Goal: Transaction & Acquisition: Purchase product/service

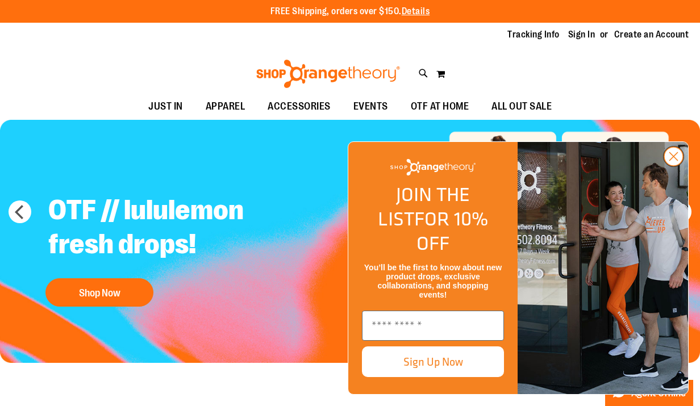
click at [674, 166] on circle "Close dialog" at bounding box center [673, 156] width 19 height 19
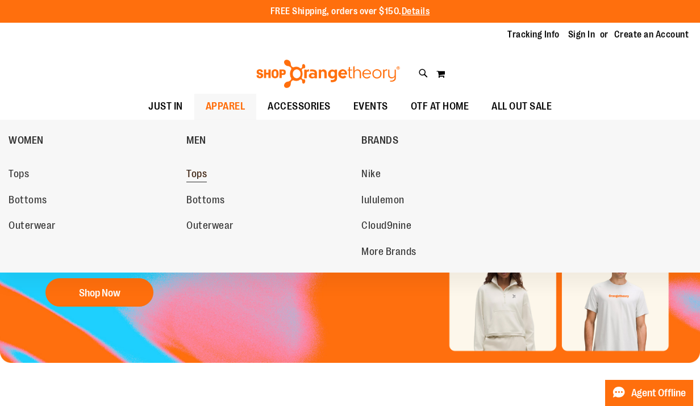
click at [195, 173] on span "Tops" at bounding box center [196, 175] width 20 height 14
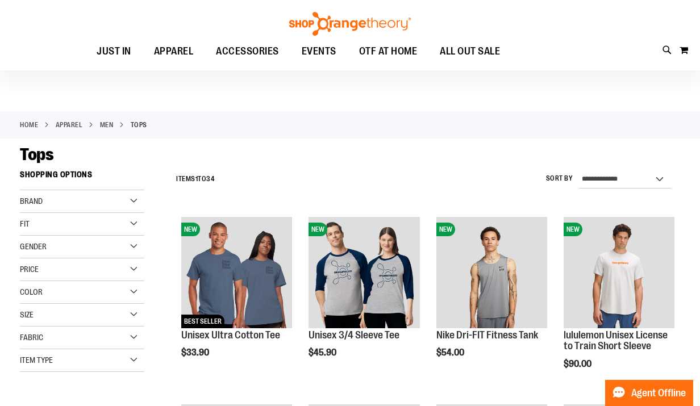
scroll to position [11, 0]
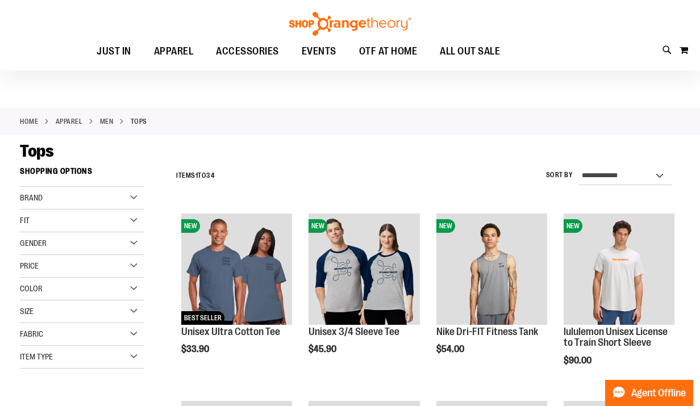
click at [92, 244] on div "Gender" at bounding box center [82, 243] width 124 height 23
click at [52, 265] on span "6 items" at bounding box center [55, 267] width 16 height 12
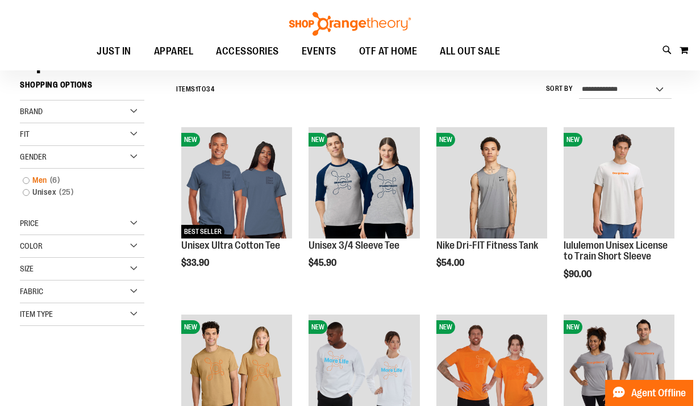
scroll to position [103, 0]
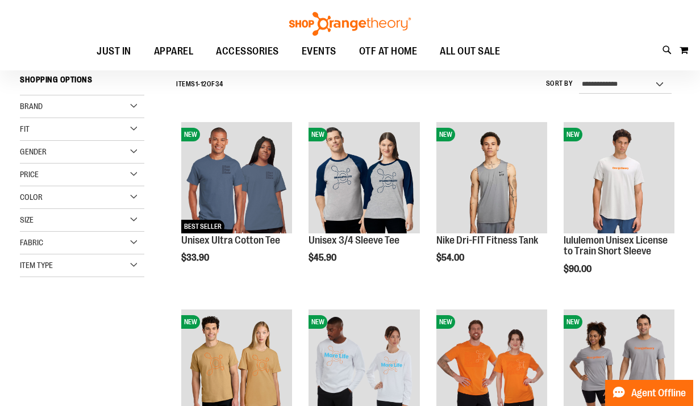
click at [82, 234] on div "Fabric" at bounding box center [82, 243] width 124 height 23
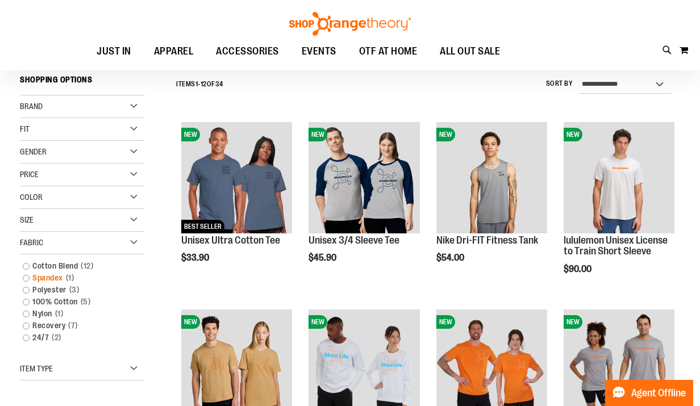
click at [44, 276] on link "Spandex 1 item" at bounding box center [76, 278] width 119 height 12
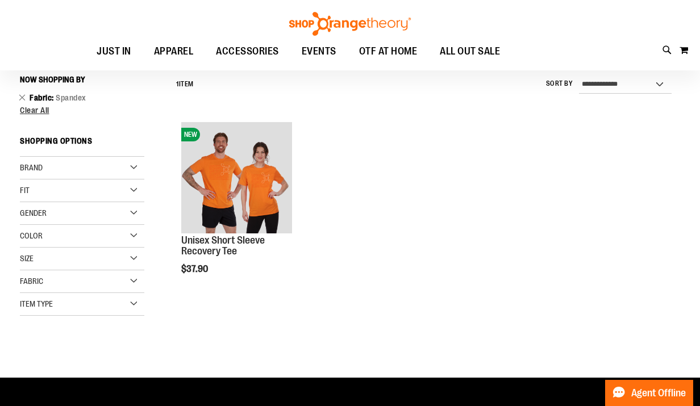
click at [59, 277] on div "Fabric" at bounding box center [82, 281] width 124 height 23
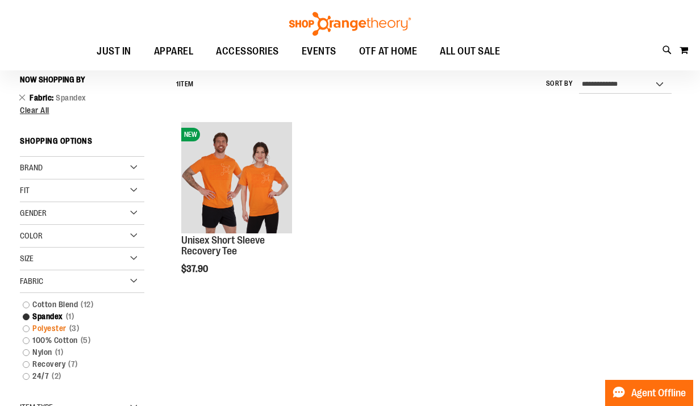
click at [30, 327] on link "Polyester 3 items" at bounding box center [76, 329] width 119 height 12
click at [26, 330] on link "Polyester 3 items" at bounding box center [76, 329] width 119 height 12
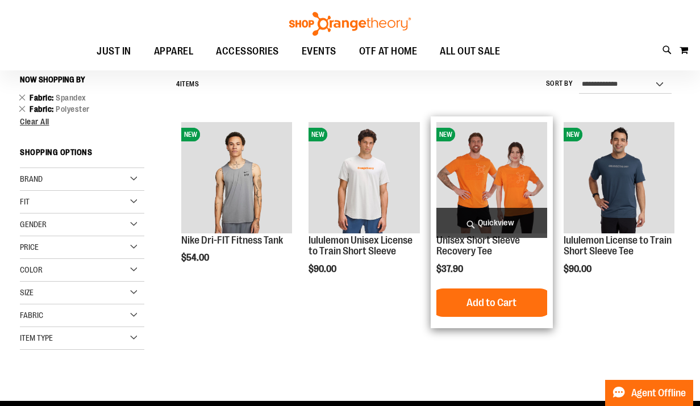
click at [500, 193] on img "product" at bounding box center [491, 177] width 111 height 111
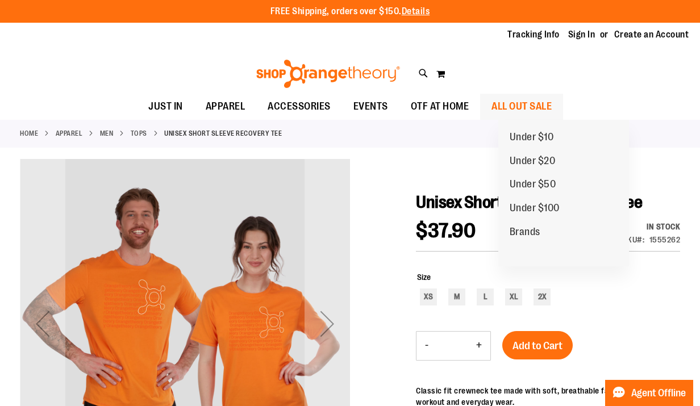
click at [531, 105] on span "ALL OUT SALE" at bounding box center [521, 107] width 60 height 26
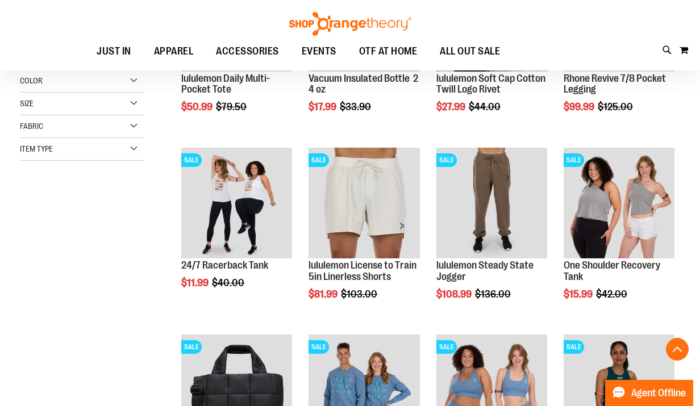
scroll to position [272, 0]
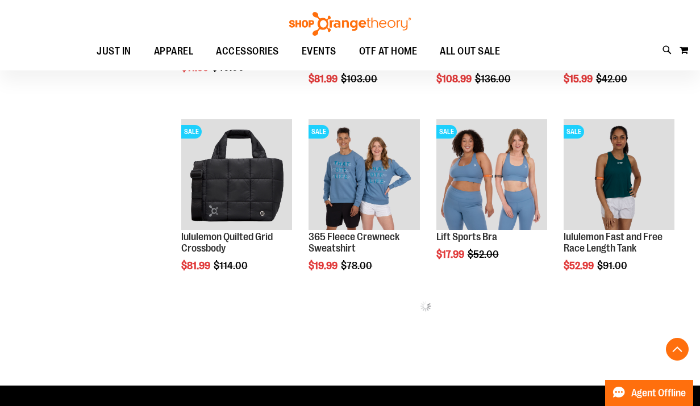
scroll to position [530, 0]
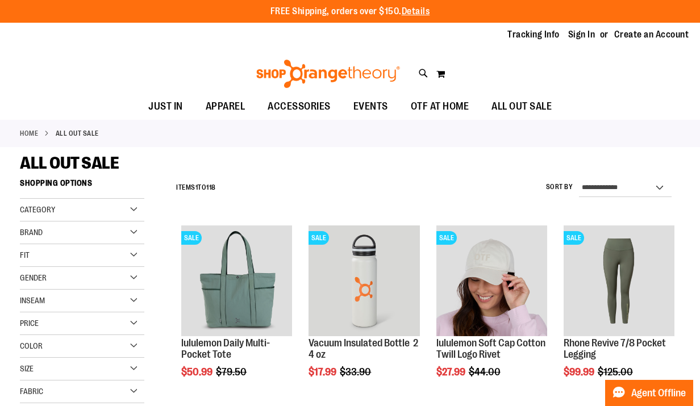
click at [70, 282] on div "Gender" at bounding box center [82, 278] width 124 height 23
click at [33, 301] on link "Men 6 items" at bounding box center [76, 301] width 119 height 12
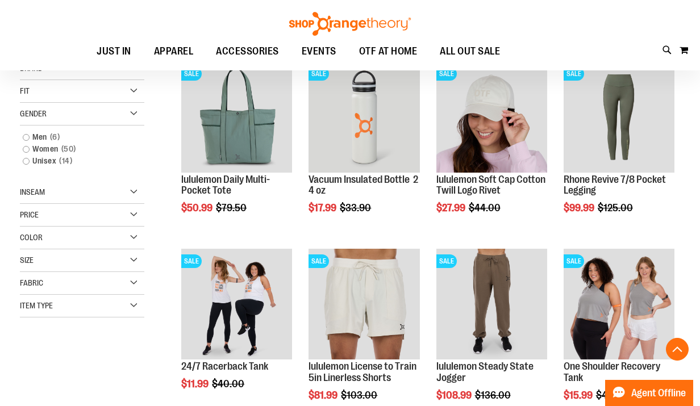
scroll to position [173, 0]
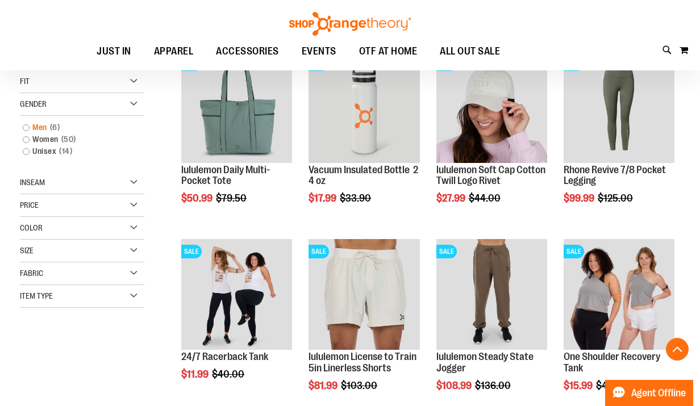
click at [27, 128] on link "Men 6 items" at bounding box center [76, 128] width 119 height 12
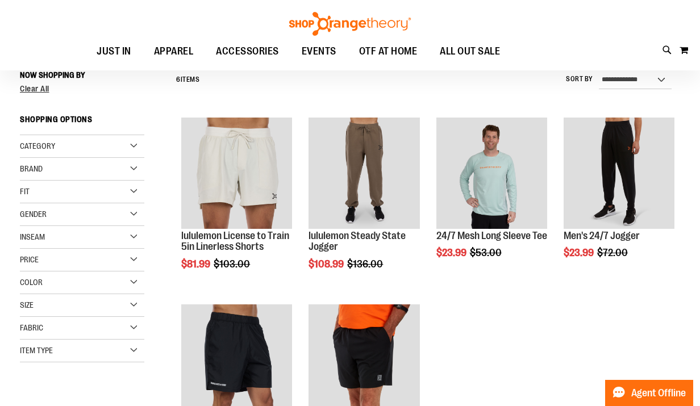
scroll to position [103, 0]
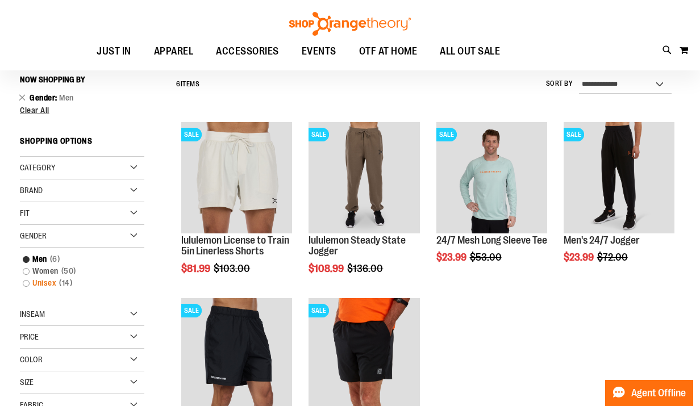
click at [28, 284] on link "Unisex 14 items" at bounding box center [76, 283] width 119 height 12
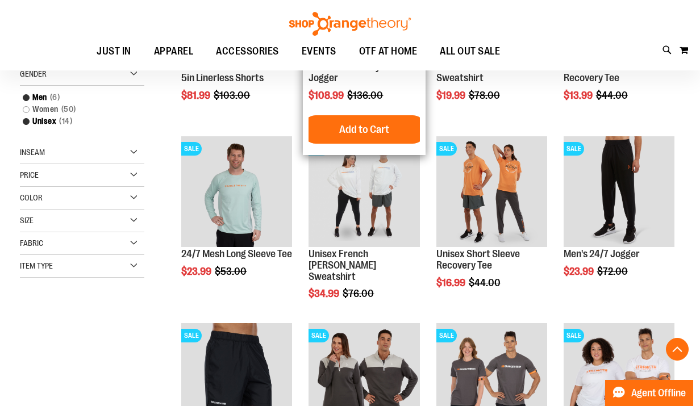
scroll to position [281, 0]
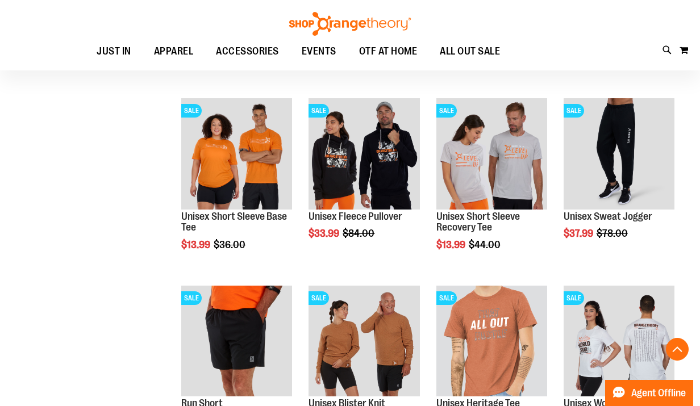
scroll to position [725, 0]
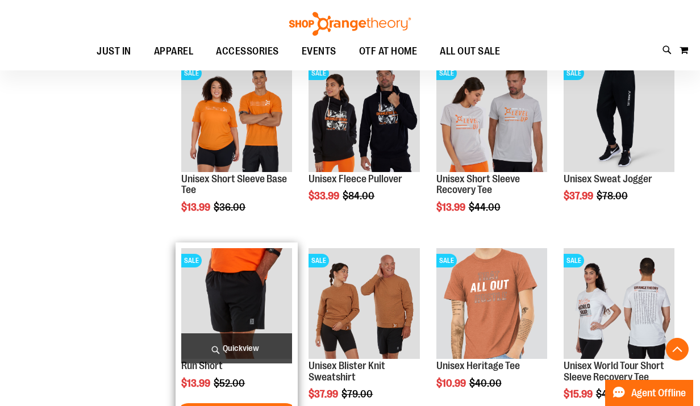
click at [202, 264] on span "SALE" at bounding box center [191, 257] width 20 height 19
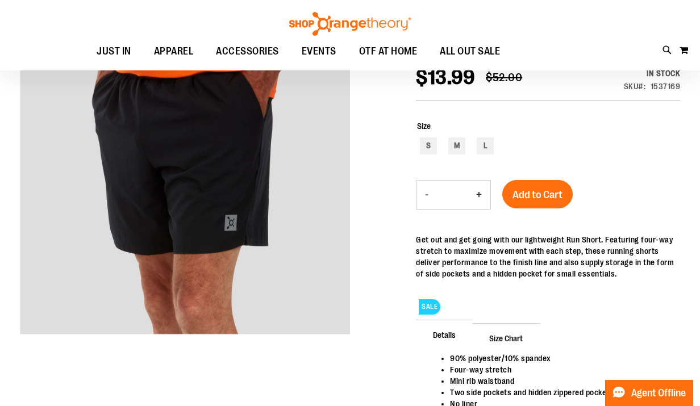
scroll to position [211, 0]
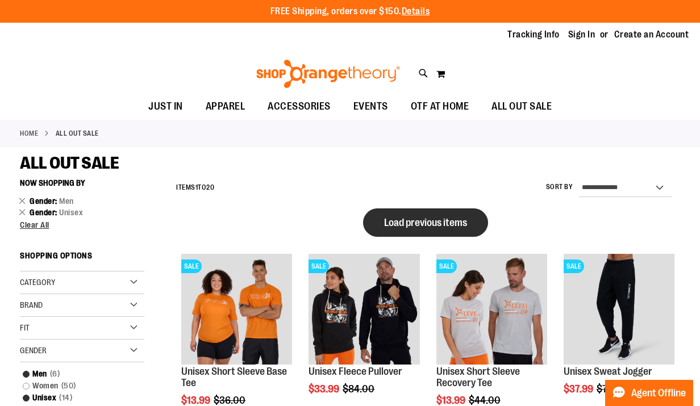
click at [418, 225] on span "Load previous items" at bounding box center [425, 222] width 83 height 11
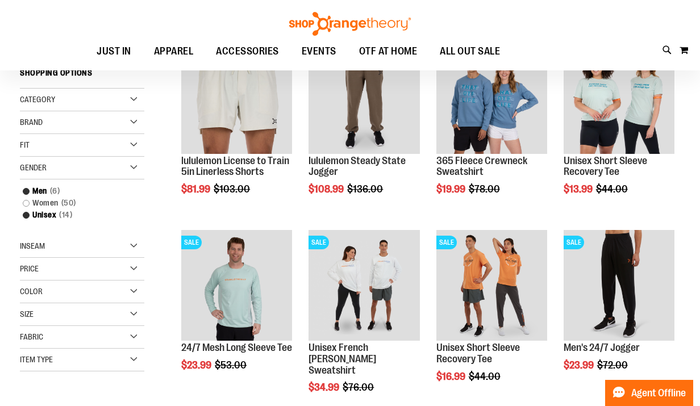
scroll to position [61, 0]
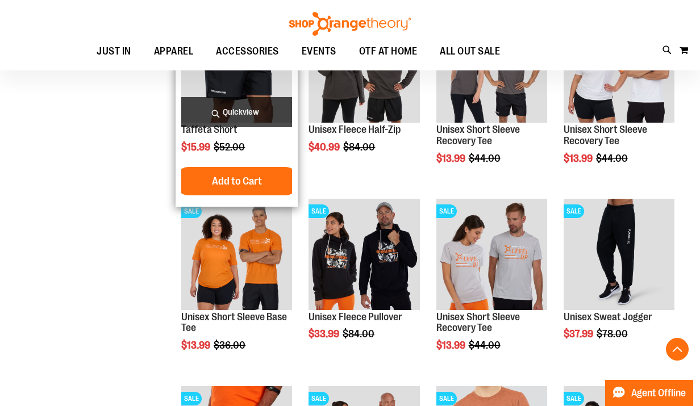
scroll to position [473, 0]
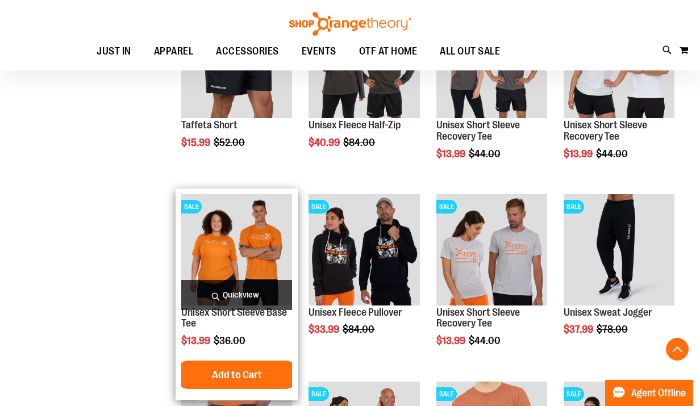
click at [230, 256] on img "product" at bounding box center [236, 249] width 111 height 111
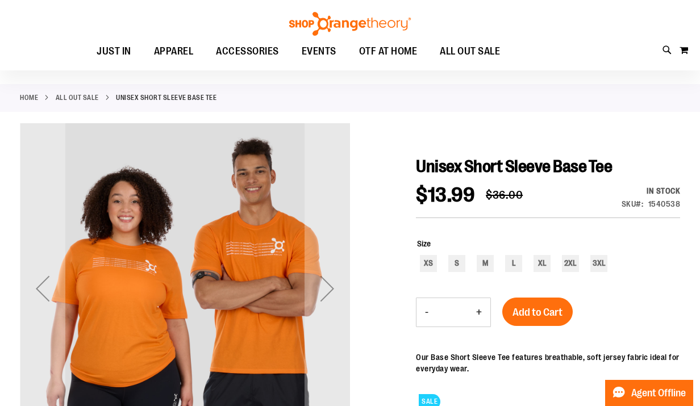
scroll to position [40, 0]
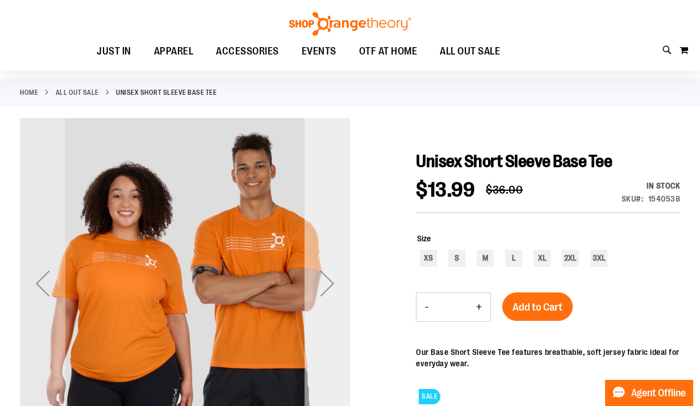
click at [337, 291] on div "Next" at bounding box center [326, 283] width 45 height 45
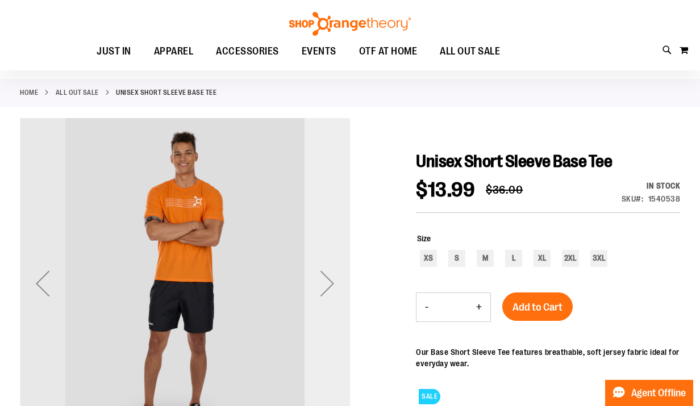
click at [327, 286] on div "Next" at bounding box center [326, 283] width 45 height 45
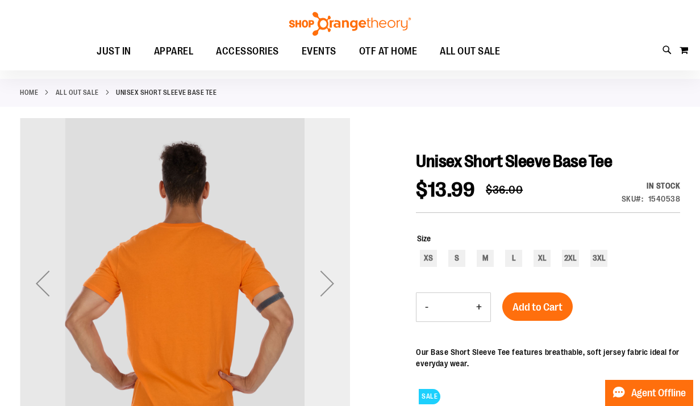
click at [327, 286] on div "Next" at bounding box center [326, 283] width 45 height 45
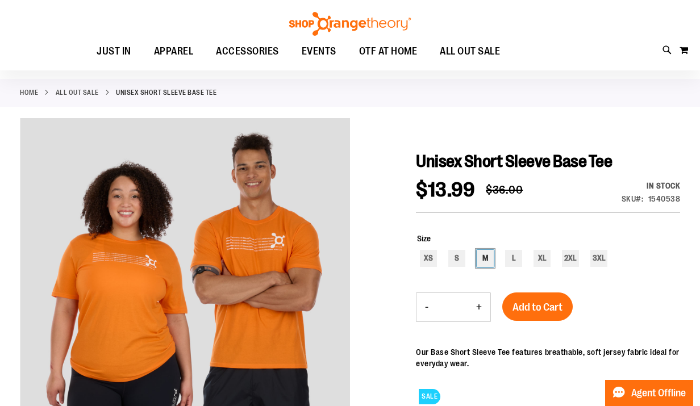
click at [486, 260] on div "M" at bounding box center [485, 258] width 17 height 17
type input "***"
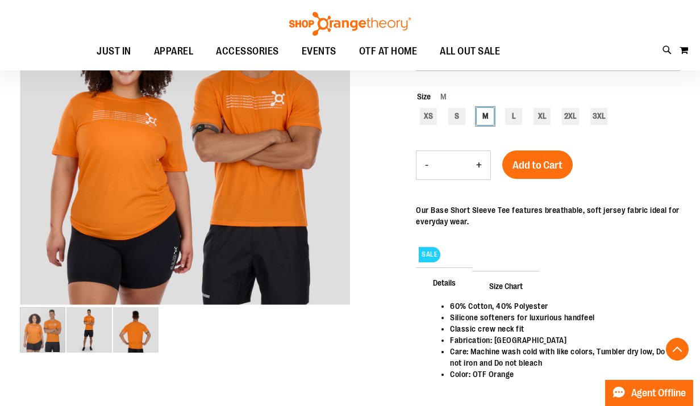
scroll to position [188, 0]
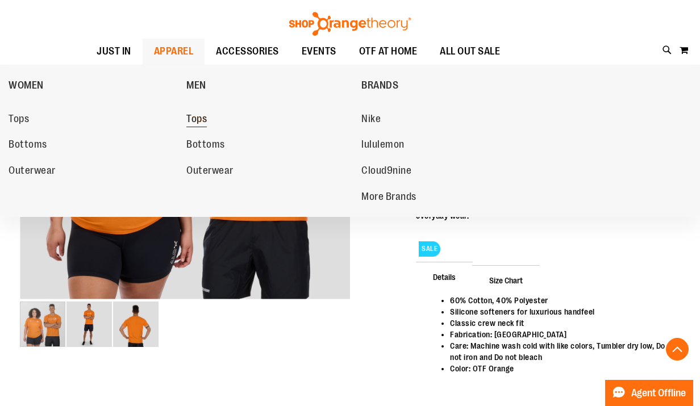
click at [205, 119] on span "Tops" at bounding box center [196, 120] width 20 height 14
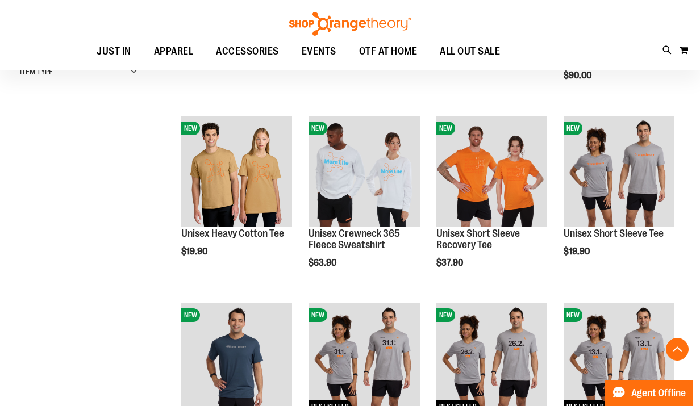
scroll to position [298, 0]
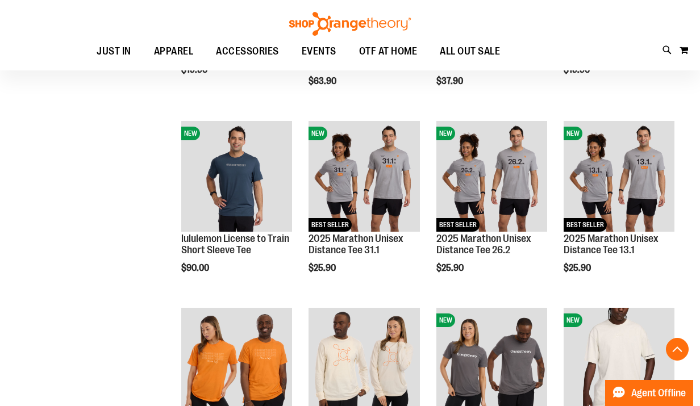
scroll to position [482, 0]
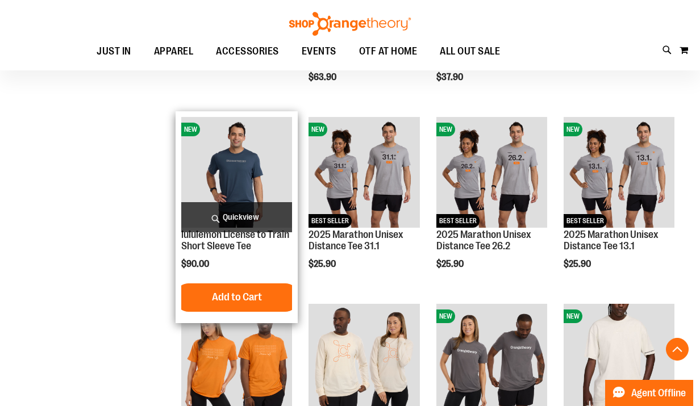
click at [204, 183] on img "product" at bounding box center [236, 172] width 111 height 111
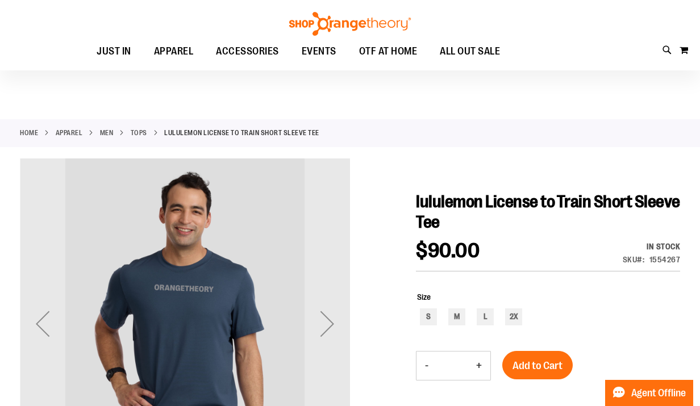
scroll to position [20, 0]
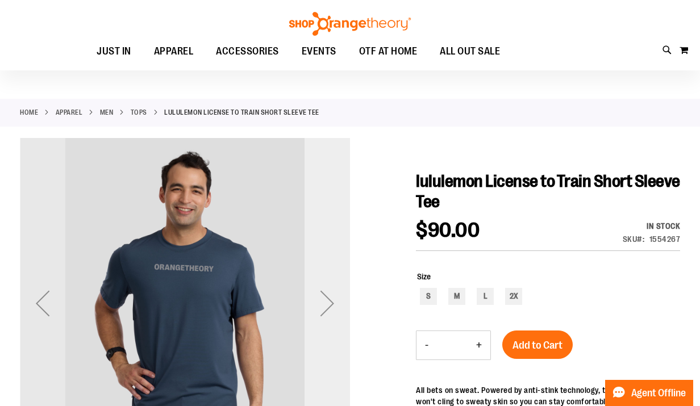
click at [336, 302] on div "Next" at bounding box center [326, 303] width 45 height 45
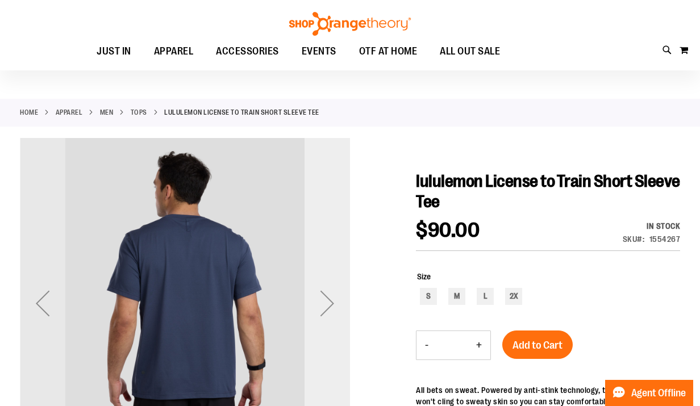
click at [336, 302] on div "Next" at bounding box center [326, 303] width 45 height 45
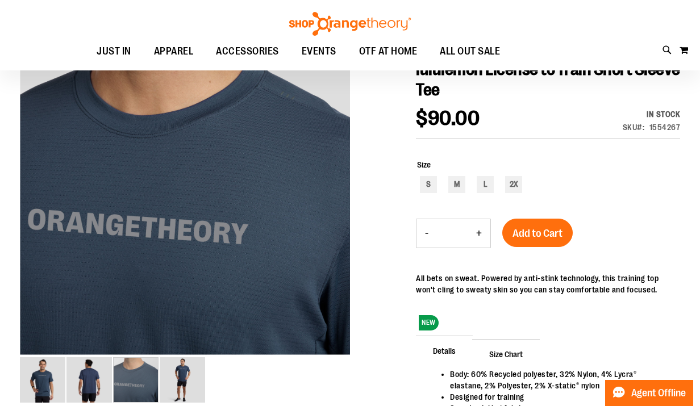
scroll to position [116, 0]
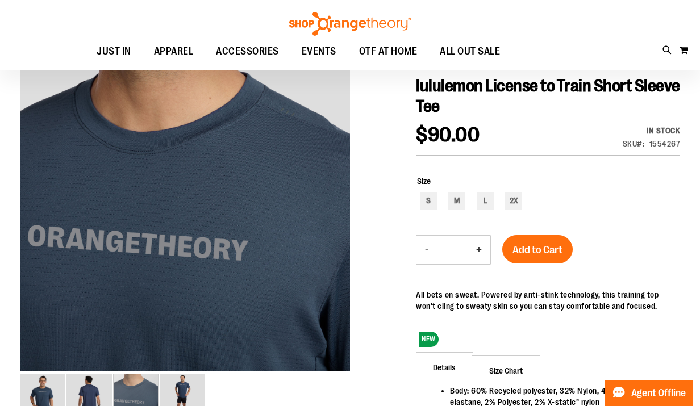
click at [391, 170] on div at bounding box center [350, 288] width 660 height 491
click at [452, 198] on div "M" at bounding box center [456, 201] width 17 height 17
type input "***"
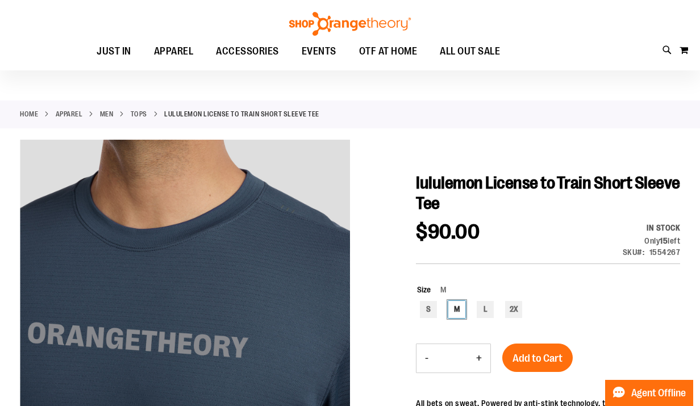
scroll to position [11, 0]
